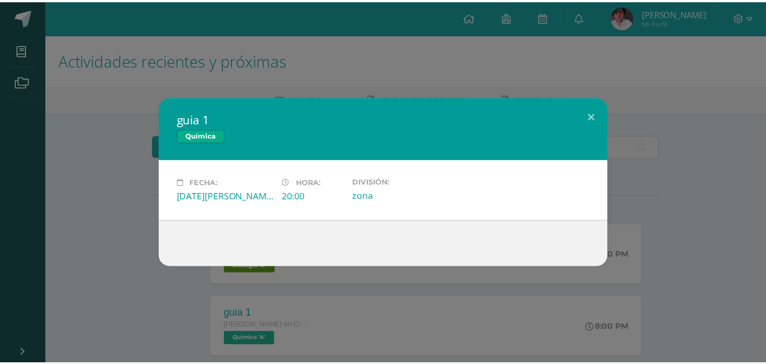
scroll to position [227, 0]
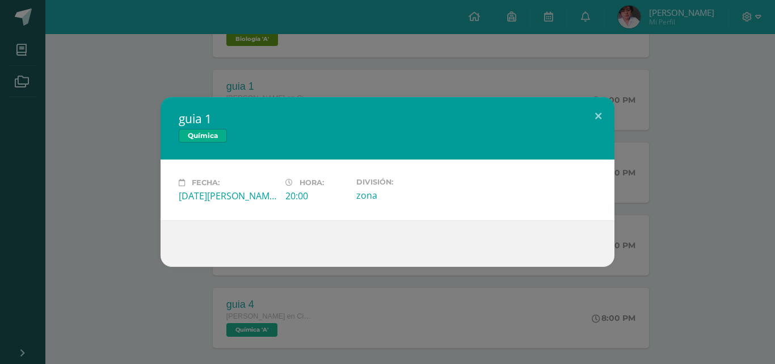
click at [100, 90] on div "guia 1 Química Fecha: Lunes 11 de Agosto Hora: 20:00 División: zona" at bounding box center [387, 182] width 775 height 364
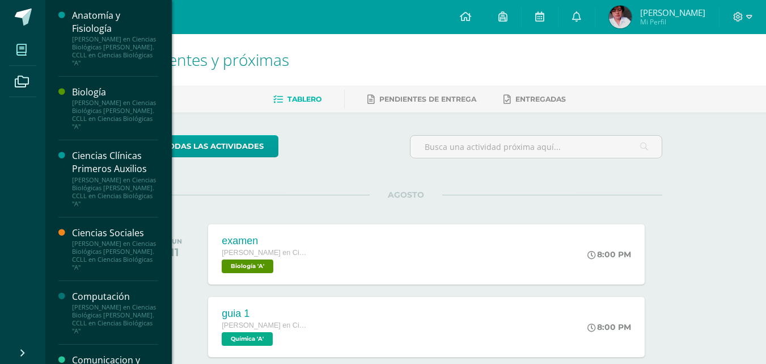
click at [31, 49] on span at bounding box center [22, 50] width 26 height 26
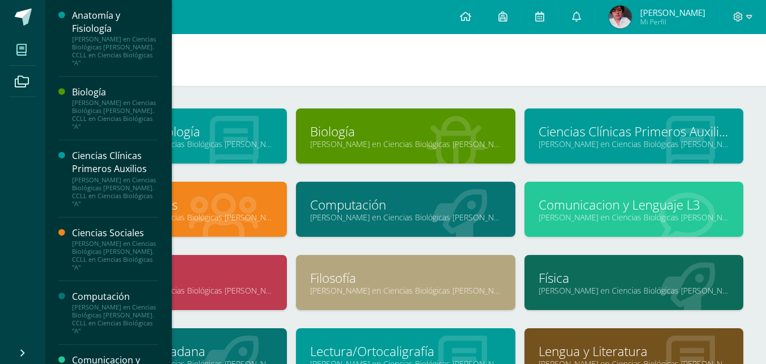
click at [16, 53] on icon at bounding box center [21, 49] width 10 height 11
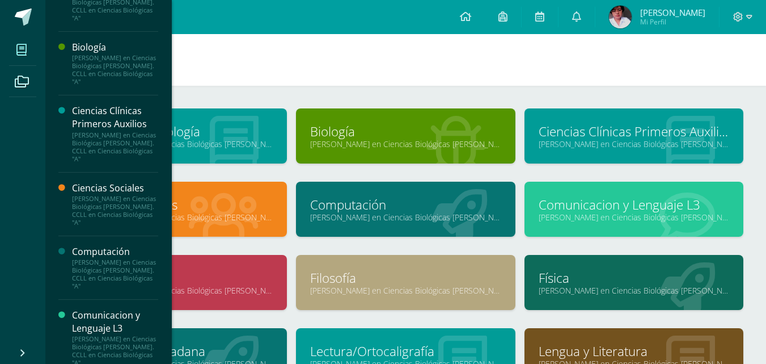
scroll to position [105, 0]
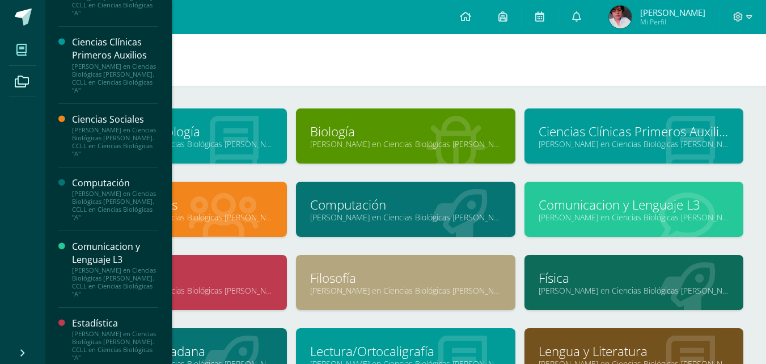
scroll to position [170, 0]
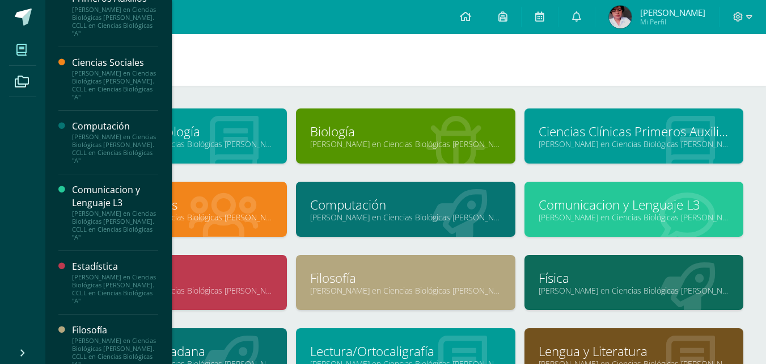
click at [97, 120] on div "Computación" at bounding box center [115, 126] width 86 height 13
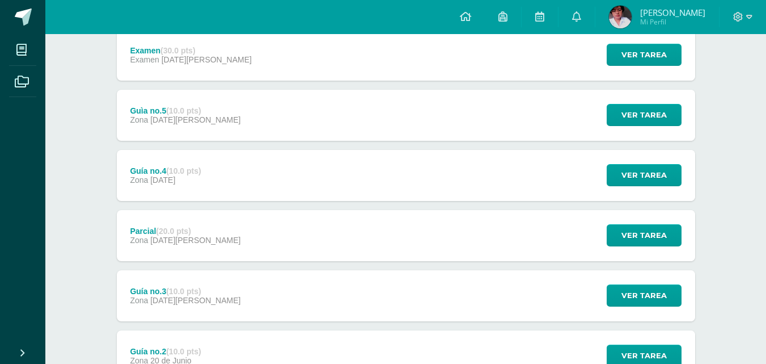
scroll to position [57, 0]
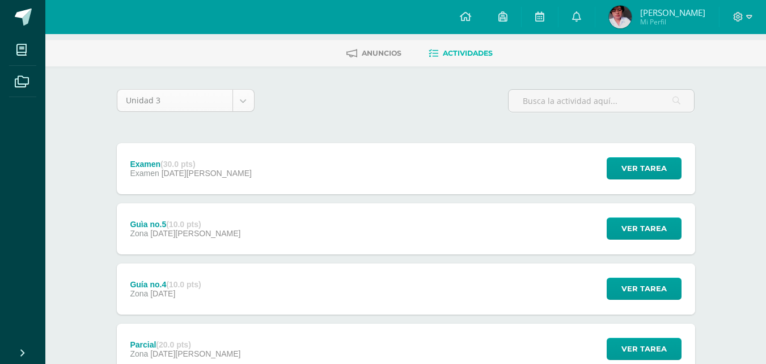
click at [239, 92] on body "Mis cursos Archivos Cerrar panel Anatomía y Fisiología [PERSON_NAME] en Ciencia…" at bounding box center [383, 286] width 766 height 687
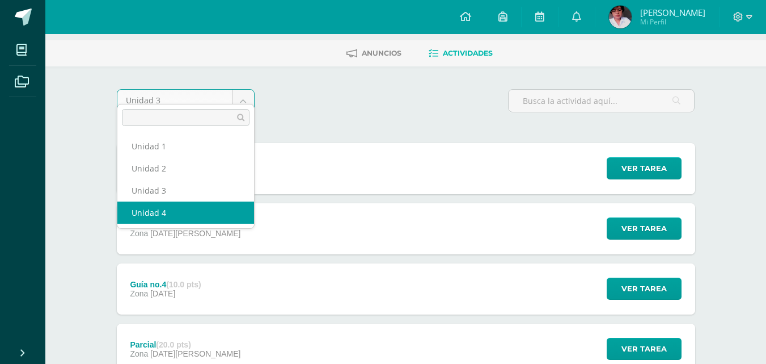
select select "Unidad 4"
